Goal: Task Accomplishment & Management: Complete application form

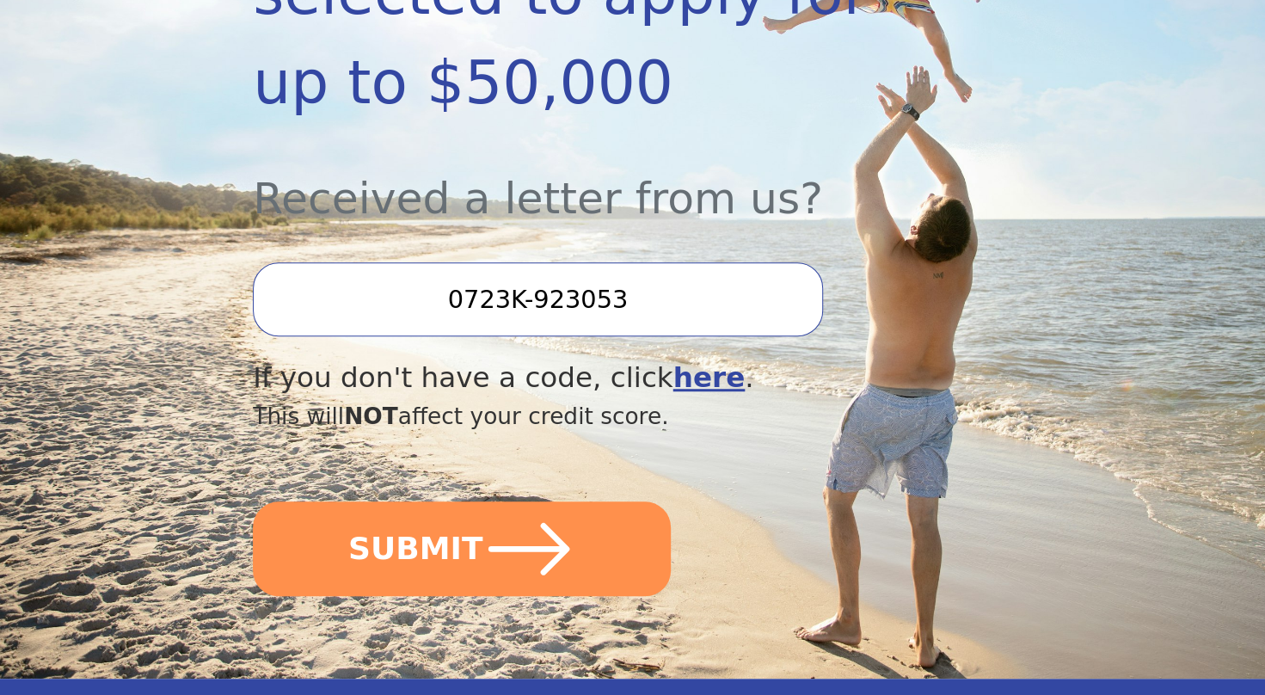
scroll to position [517, 0]
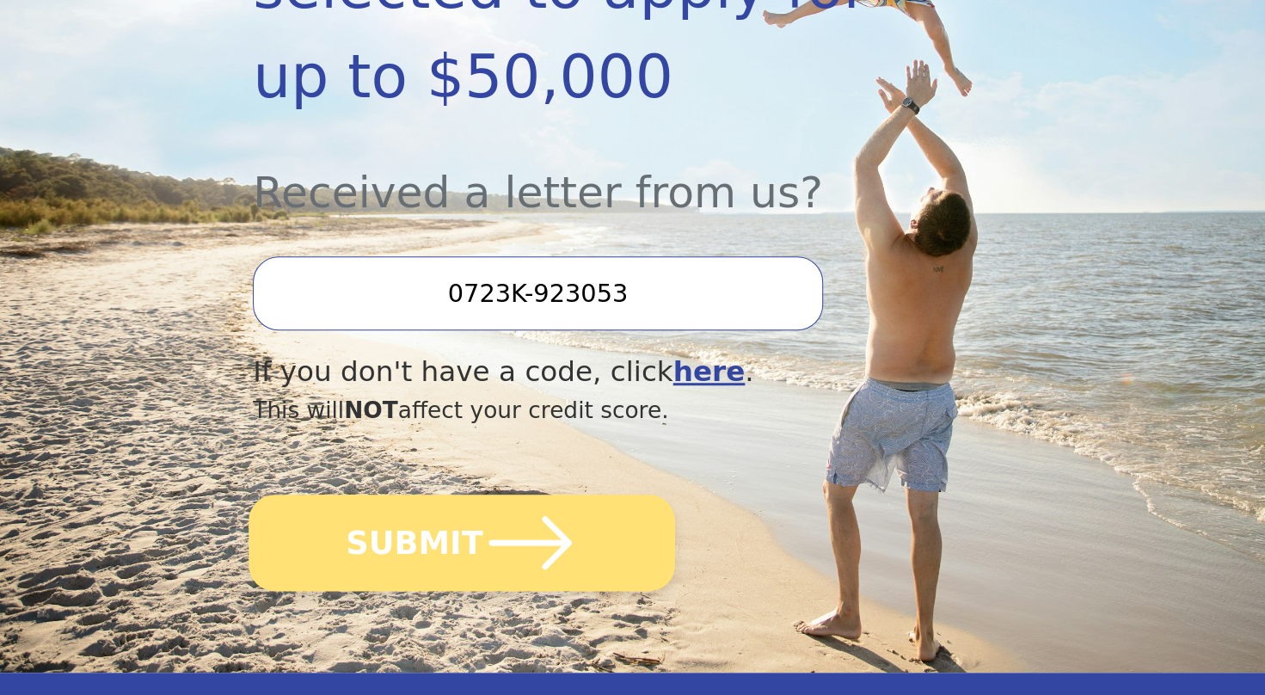
click at [513, 500] on icon "submit" at bounding box center [530, 542] width 95 height 95
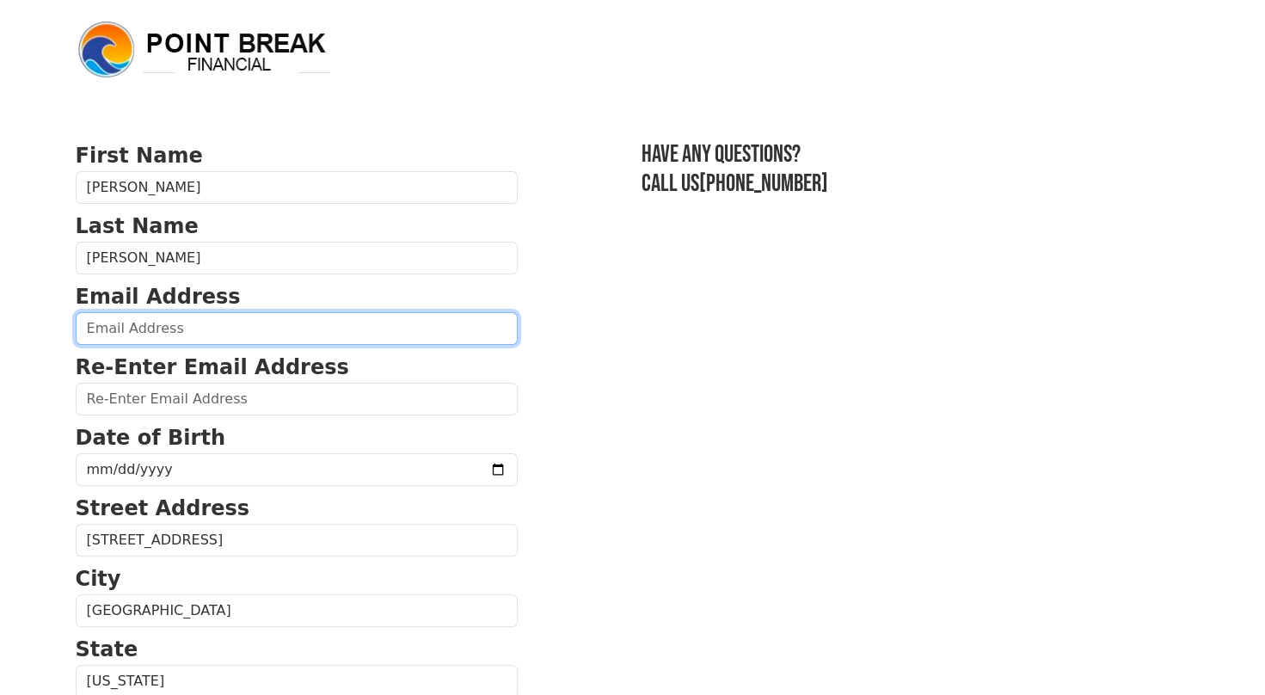
click at [126, 330] on input "email" at bounding box center [297, 328] width 442 height 33
type input "greyhoundgirl_1@msn.com"
type input "(503) 701-1099"
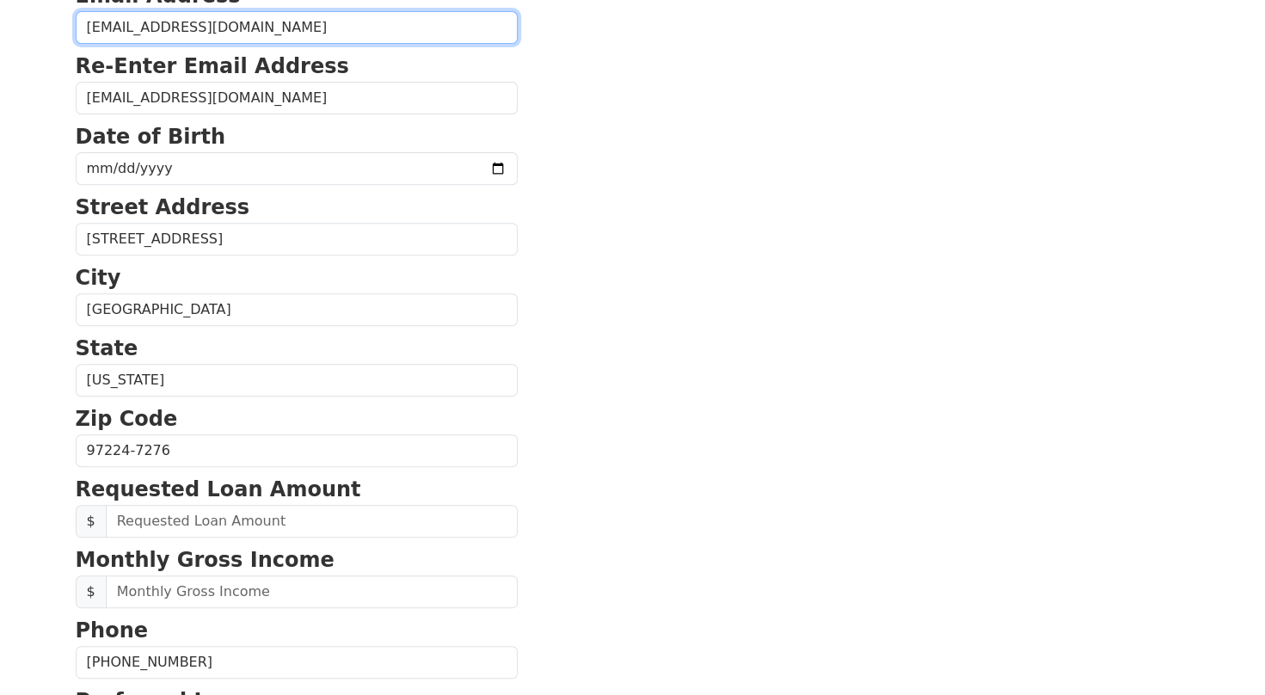
scroll to position [298, 0]
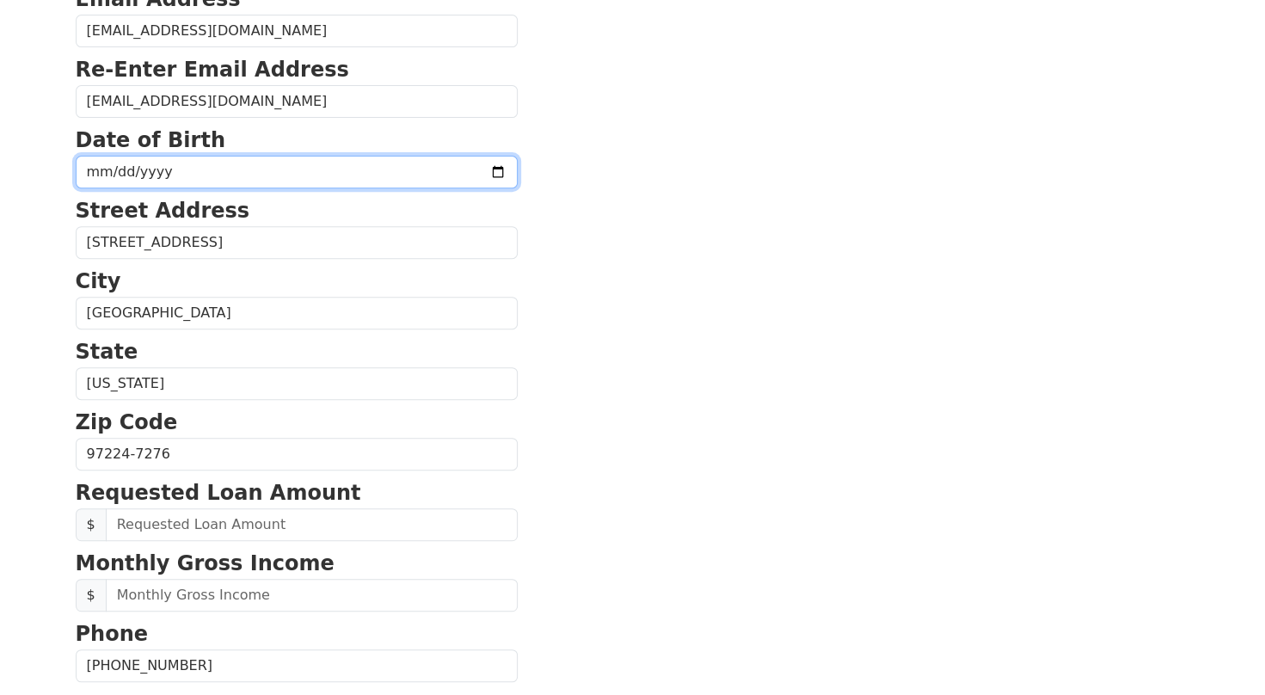
click at [126, 166] on input "date" at bounding box center [297, 172] width 442 height 33
click at [170, 179] on input "date" at bounding box center [297, 172] width 442 height 33
click at [96, 170] on input "date" at bounding box center [297, 172] width 442 height 33
type input "1957-10-28"
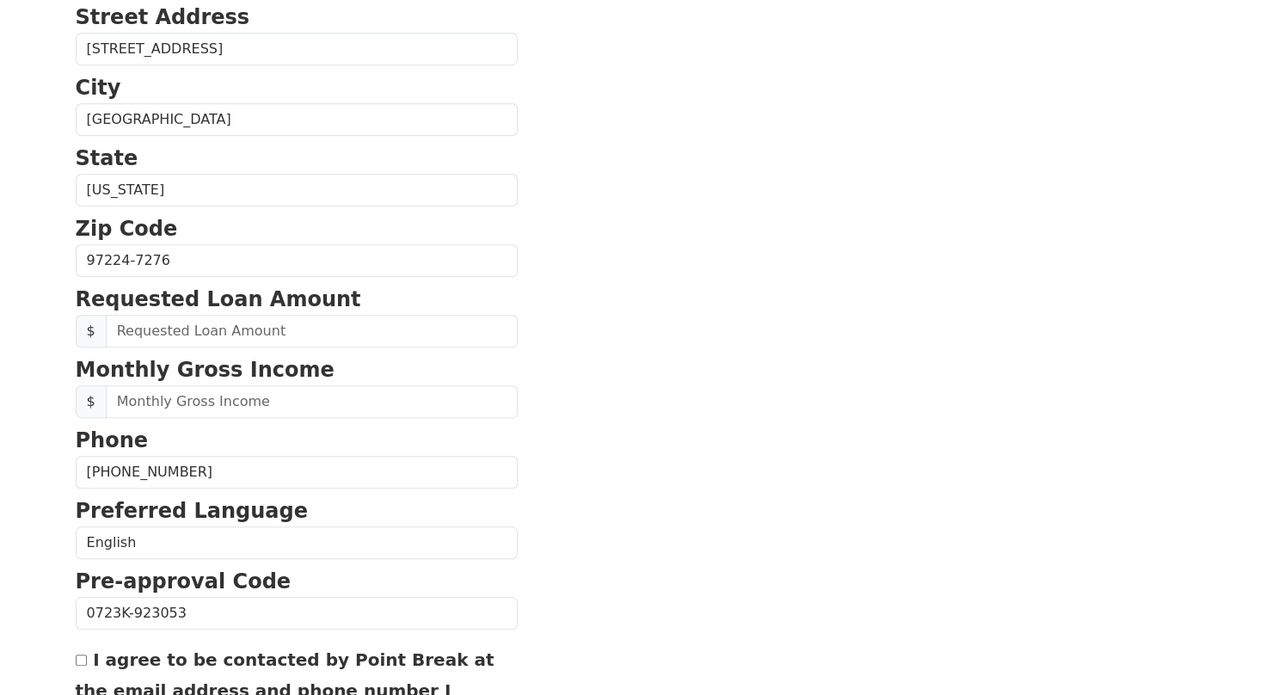
scroll to position [495, 0]
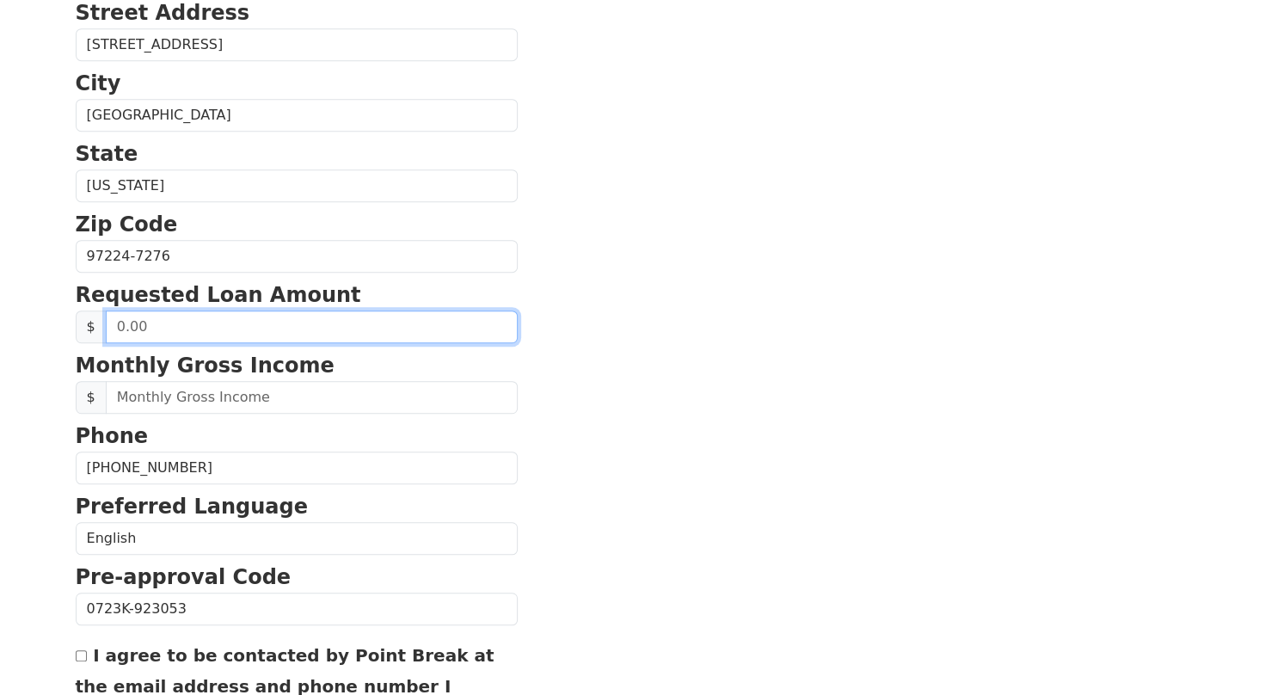
click at [149, 319] on input "text" at bounding box center [312, 326] width 412 height 33
type input "15,000.00"
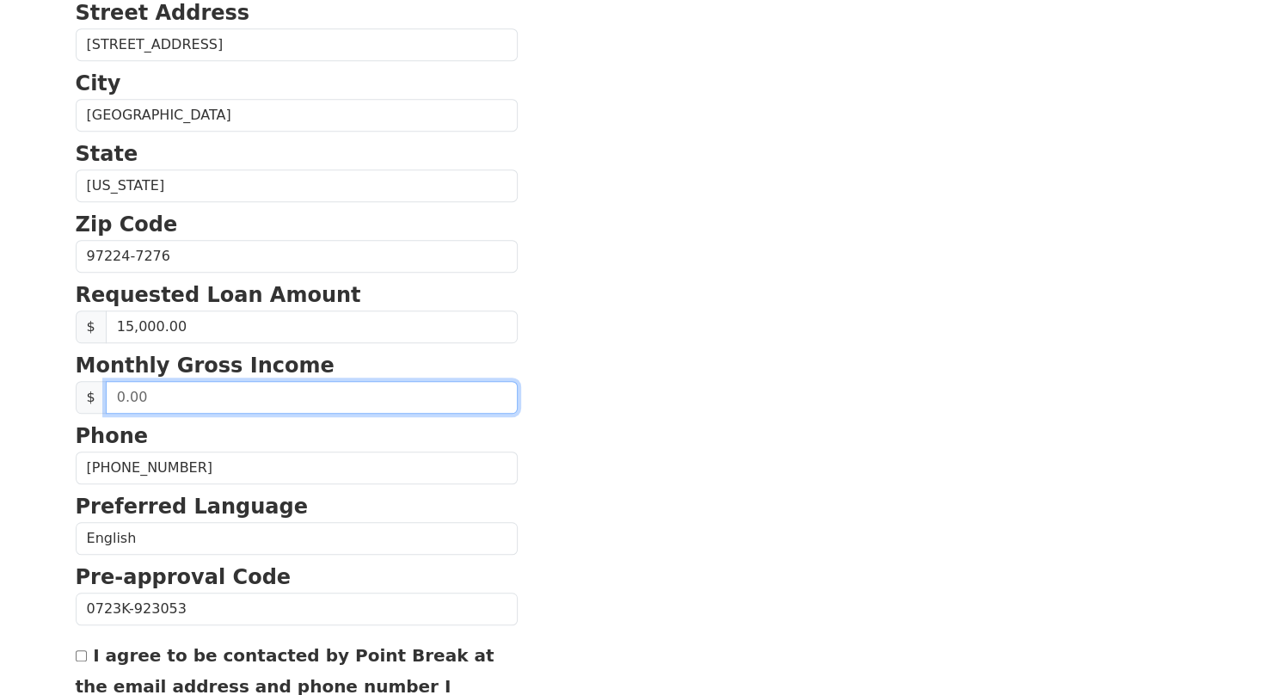
click at [159, 392] on input "text" at bounding box center [312, 397] width 412 height 33
type input "6,500.00"
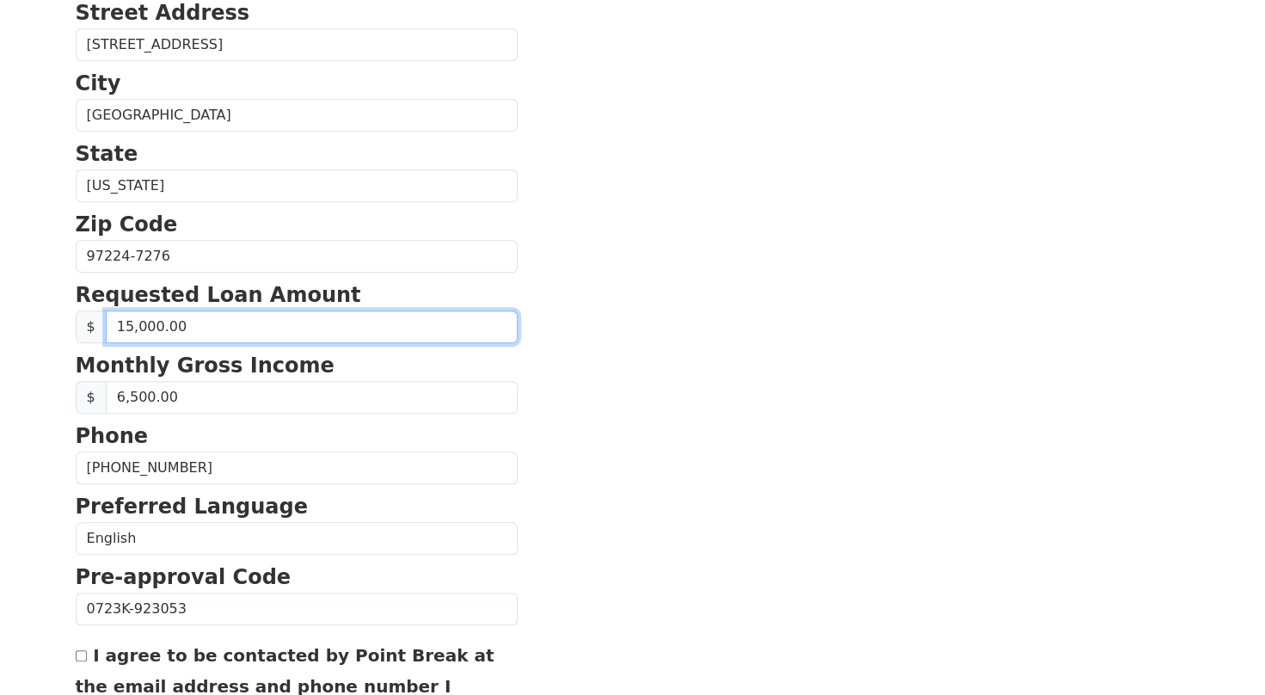
drag, startPoint x: 192, startPoint y: 324, endPoint x: 78, endPoint y: 335, distance: 114.1
click at [78, 335] on div "$ 15,000.00" at bounding box center [297, 326] width 442 height 33
type input "10,000.00"
click at [82, 650] on input "I agree to be contacted by Point Break at the email address and phone number I …" at bounding box center [81, 655] width 11 height 11
checkbox input "true"
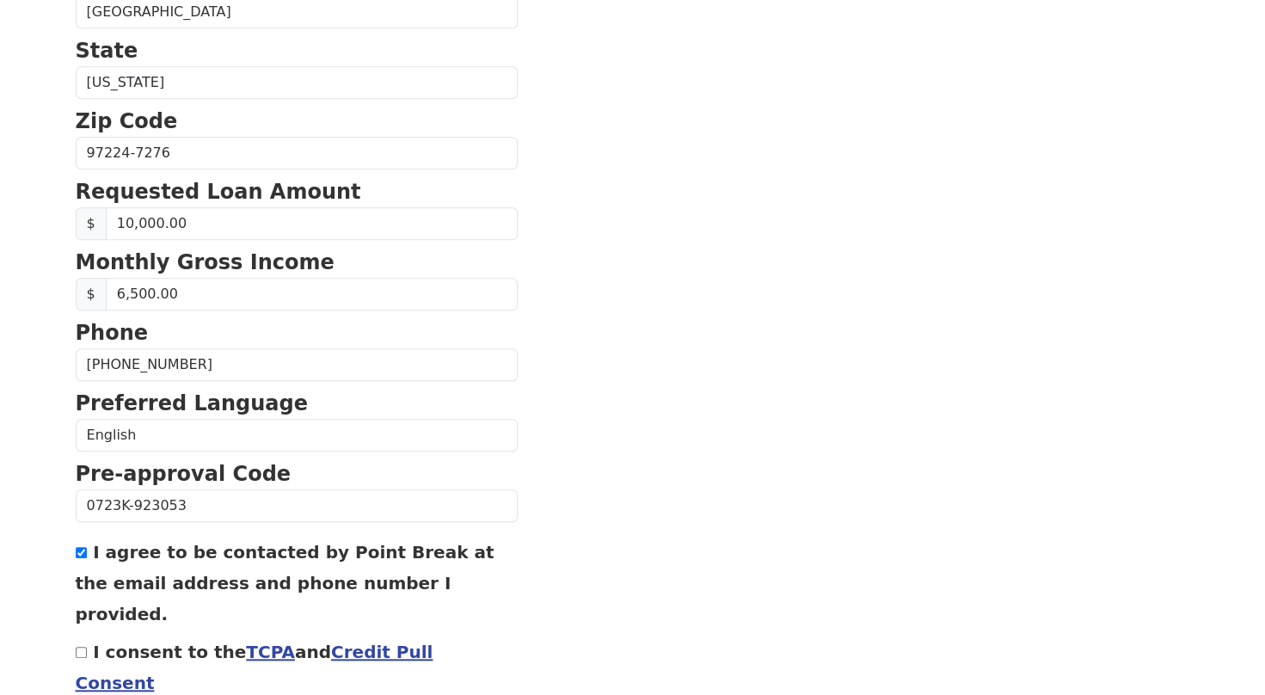
scroll to position [666, 0]
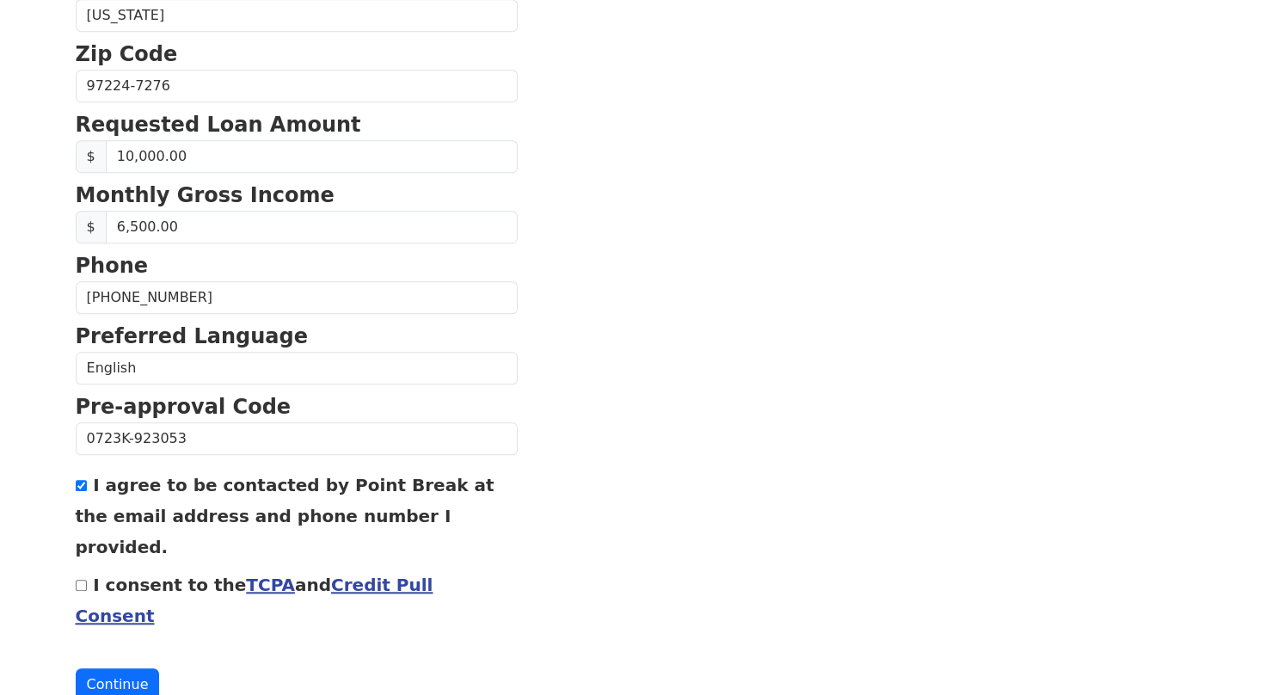
drag, startPoint x: 77, startPoint y: 547, endPoint x: 248, endPoint y: 596, distance: 177.2
drag, startPoint x: 248, startPoint y: 596, endPoint x: 77, endPoint y: 550, distance: 176.5
drag, startPoint x: 77, startPoint y: 550, endPoint x: 690, endPoint y: 494, distance: 614.9
drag, startPoint x: 690, startPoint y: 494, endPoint x: 790, endPoint y: 650, distance: 186.1
click at [790, 650] on div "First Name Donna Last Name Azar Email Address greyhoundgirl_1@msn.com Re-Enter …" at bounding box center [632, 48] width 1135 height 1428
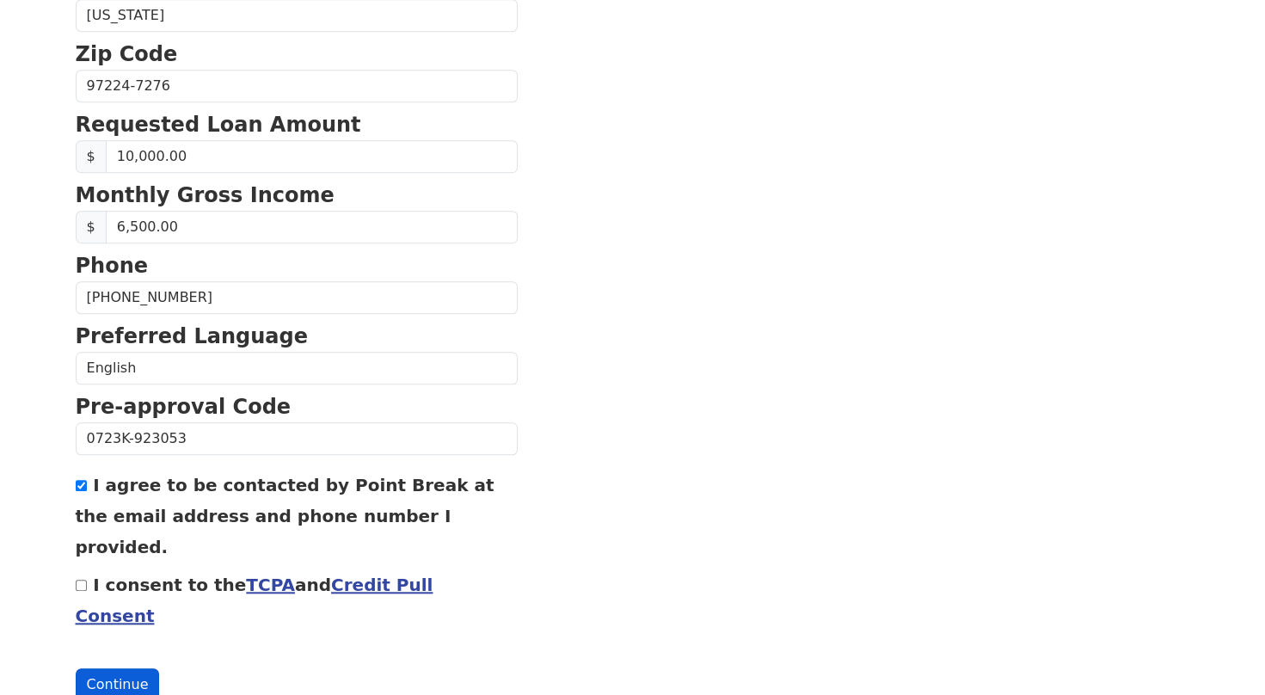
click at [129, 668] on button "Continue" at bounding box center [118, 684] width 84 height 33
